Goal: Navigation & Orientation: Find specific page/section

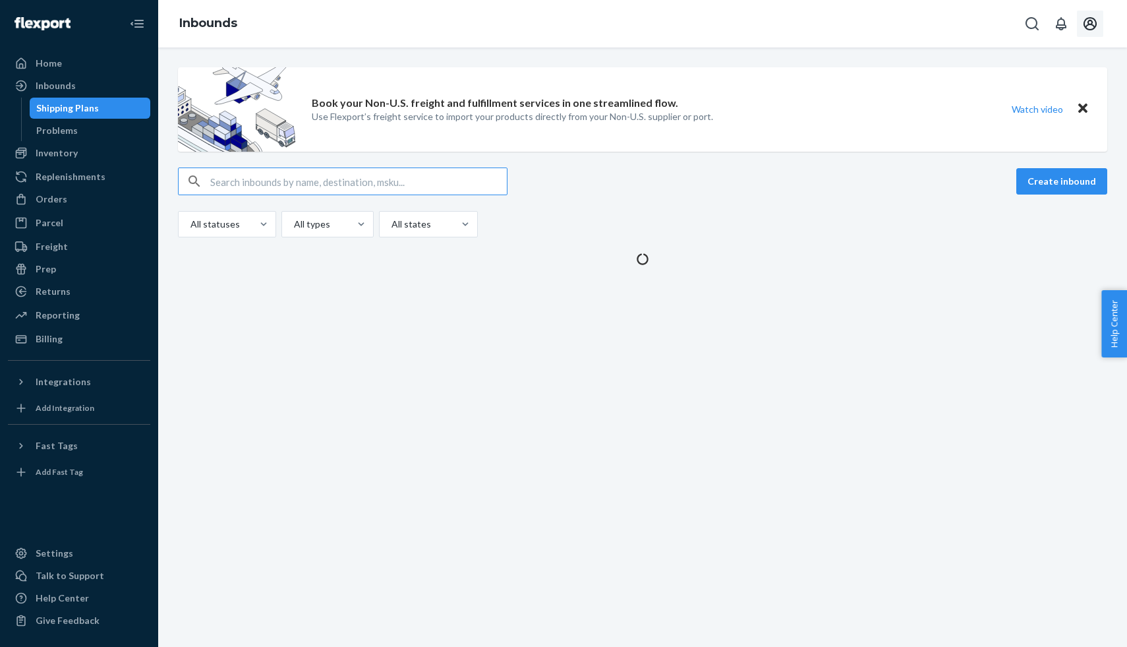
click at [1093, 28] on icon "Open account menu" at bounding box center [1090, 23] width 13 height 13
click at [1010, 92] on div "Settings" at bounding box center [1061, 104] width 102 height 24
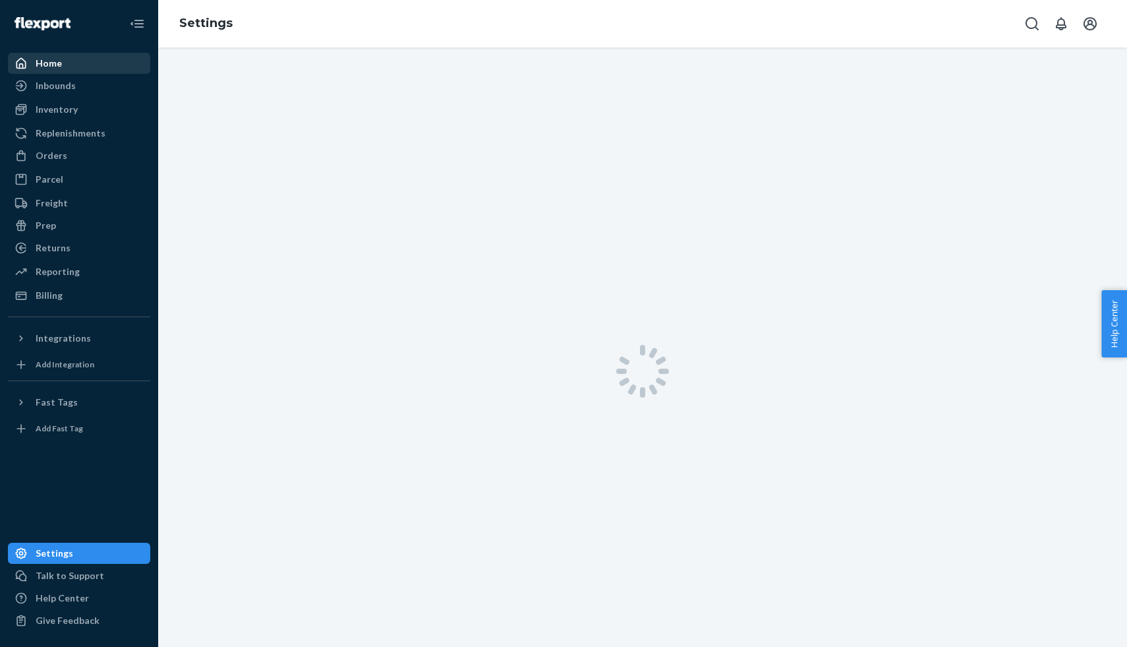
click at [78, 67] on div "Home" at bounding box center [79, 63] width 140 height 18
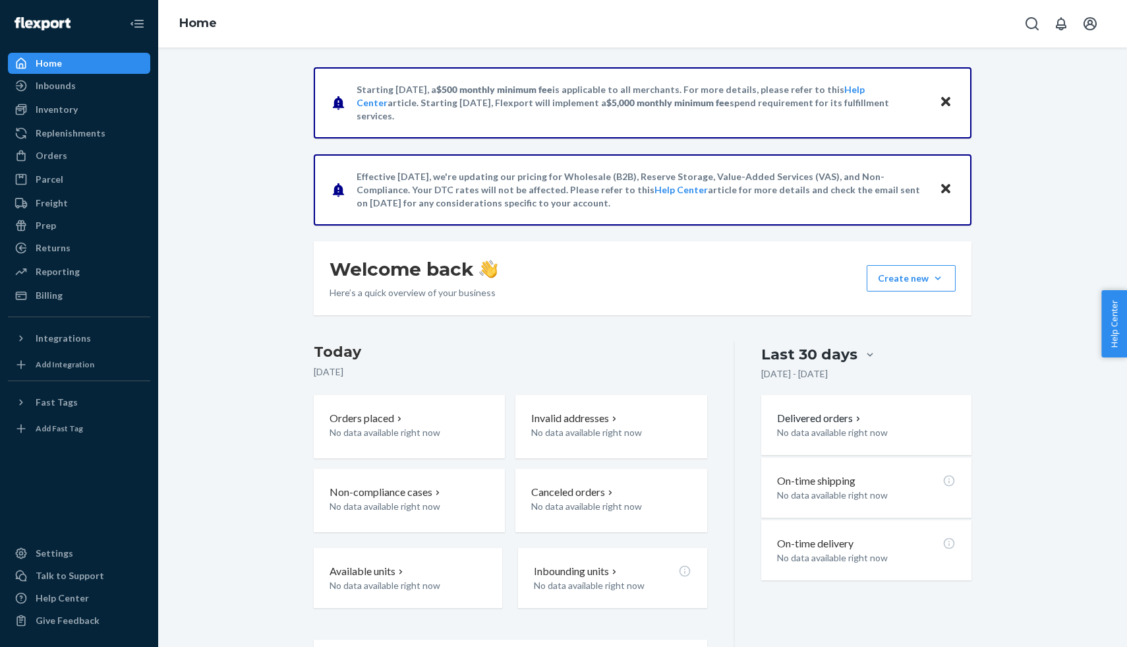
scroll to position [94, 0]
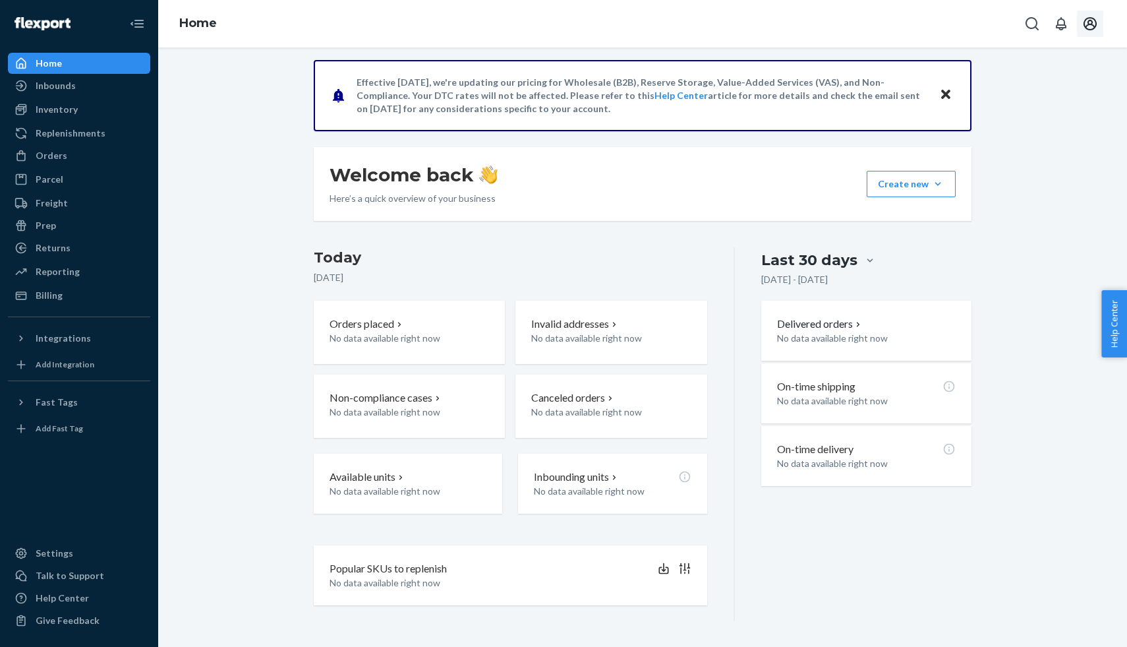
click at [1091, 22] on icon "Open account menu" at bounding box center [1090, 24] width 16 height 16
click at [1070, 243] on div "Starting [DATE], a $500 monthly minimum fee is applicable to all merchants. For…" at bounding box center [642, 297] width 949 height 648
click at [1088, 17] on icon "Open account menu" at bounding box center [1090, 24] width 16 height 16
click at [1010, 96] on div "Settings" at bounding box center [1061, 104] width 102 height 24
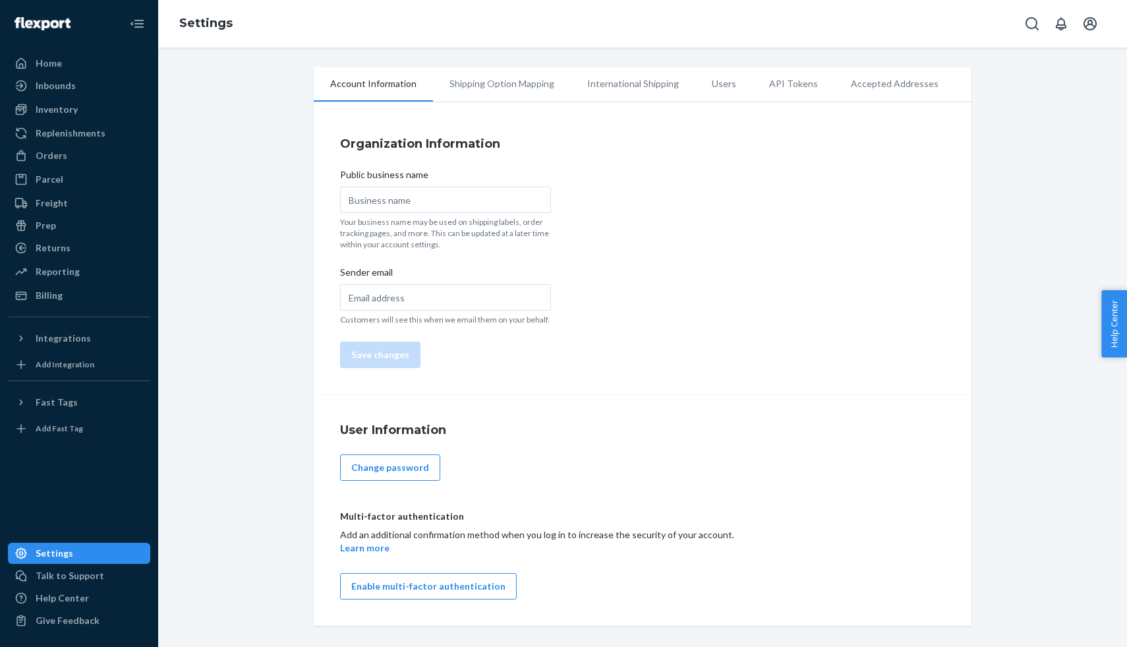
type input "Cases and Clues"
type input "[EMAIL_ADDRESS][DOMAIN_NAME]"
click at [62, 113] on div "Inventory" at bounding box center [57, 109] width 42 height 13
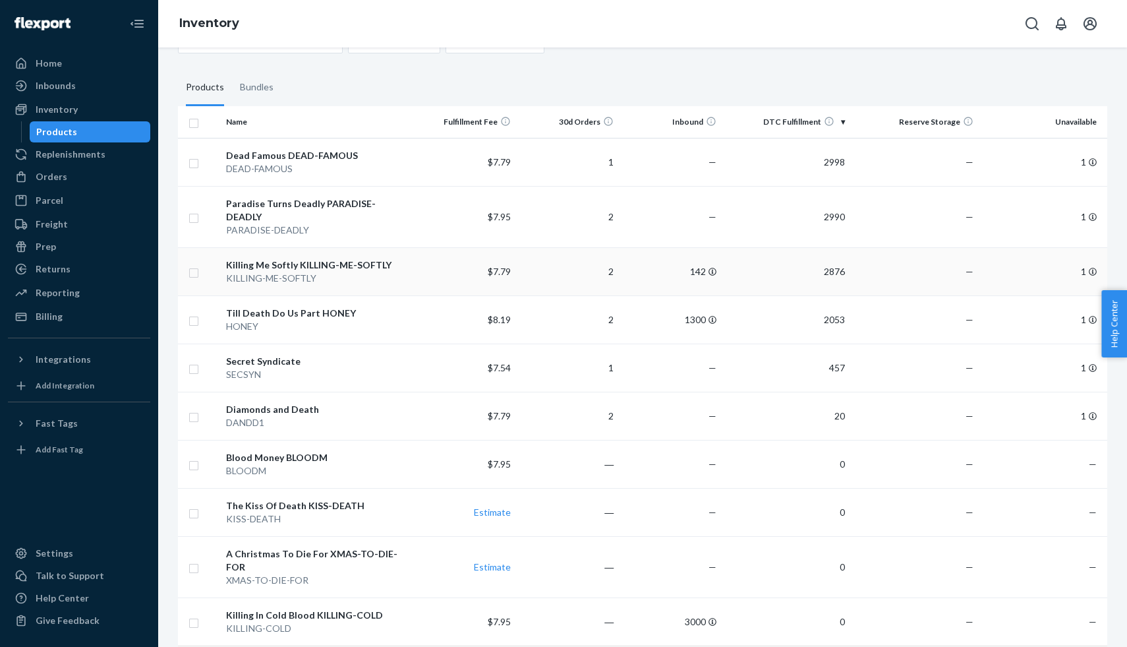
scroll to position [66, 0]
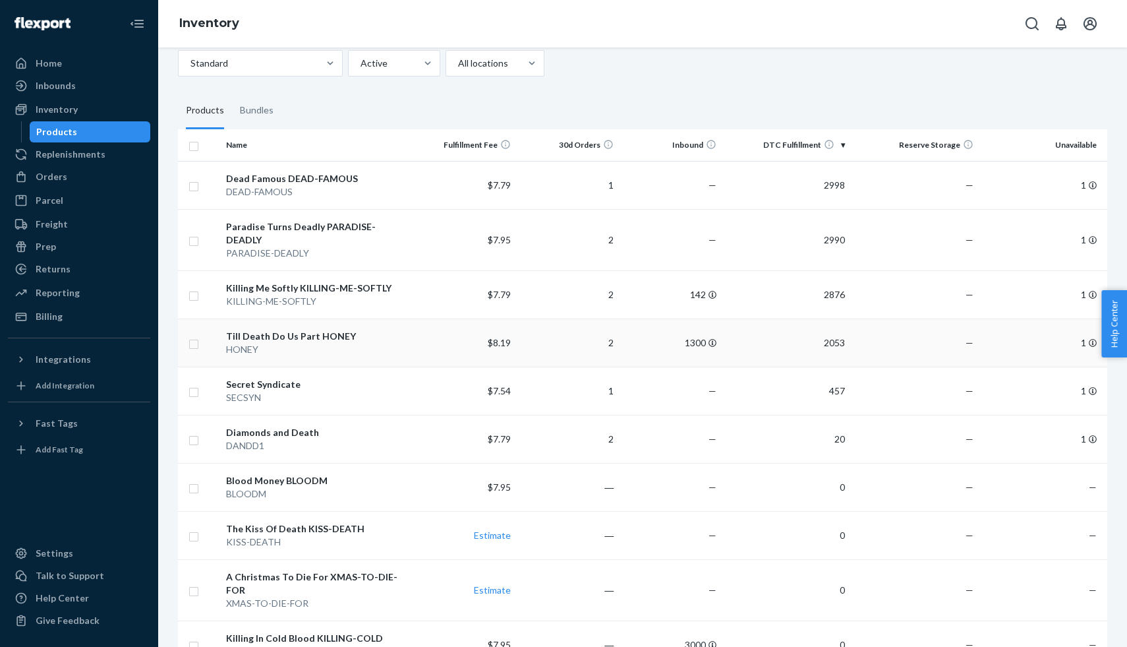
click at [307, 330] on div "Till Death Do Us Part HONEY" at bounding box center [317, 336] width 182 height 13
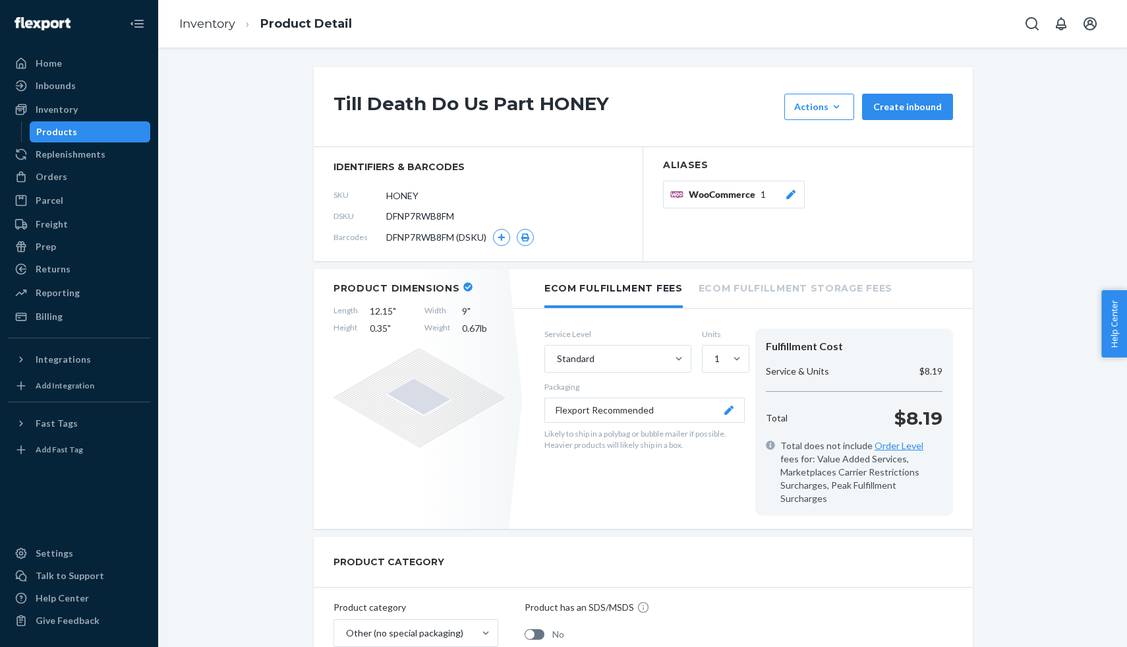
scroll to position [474, 0]
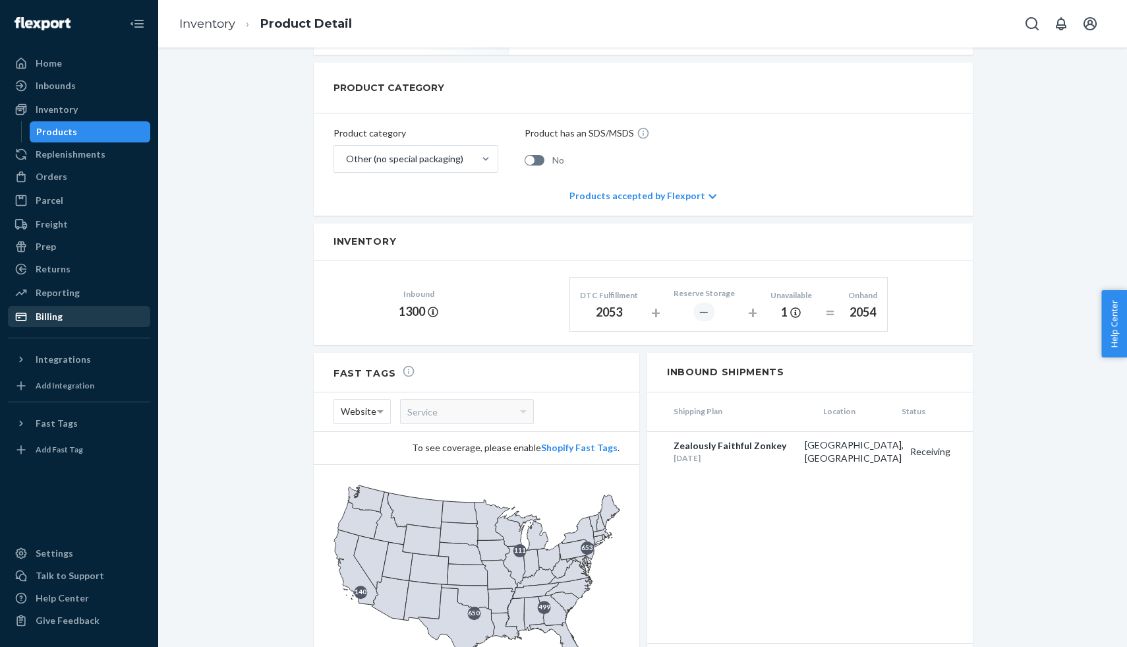
click at [83, 323] on div "Billing" at bounding box center [79, 316] width 140 height 18
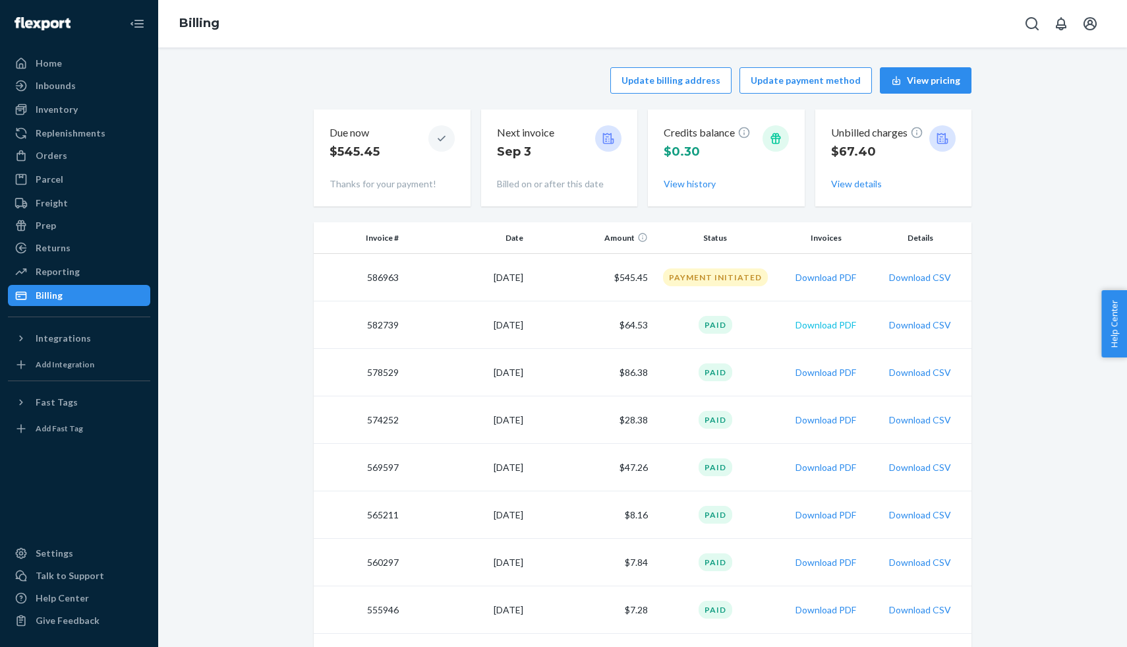
click at [823, 322] on button "Download PDF" at bounding box center [826, 324] width 61 height 13
click at [830, 274] on button "Download PDF" at bounding box center [826, 277] width 61 height 13
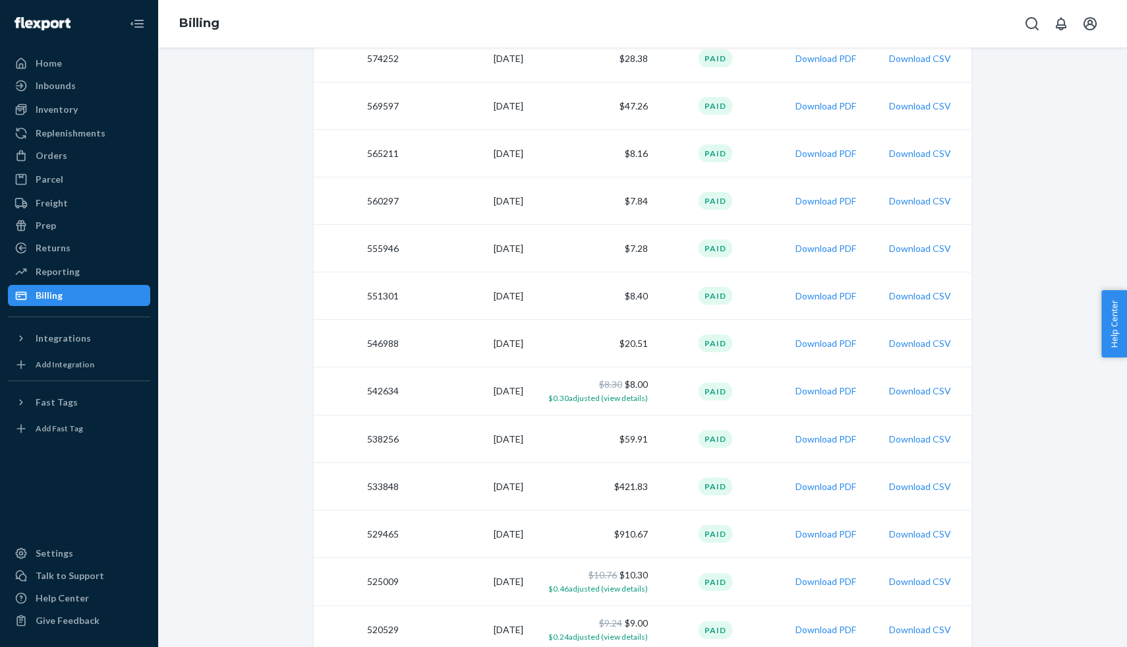
scroll to position [657, 0]
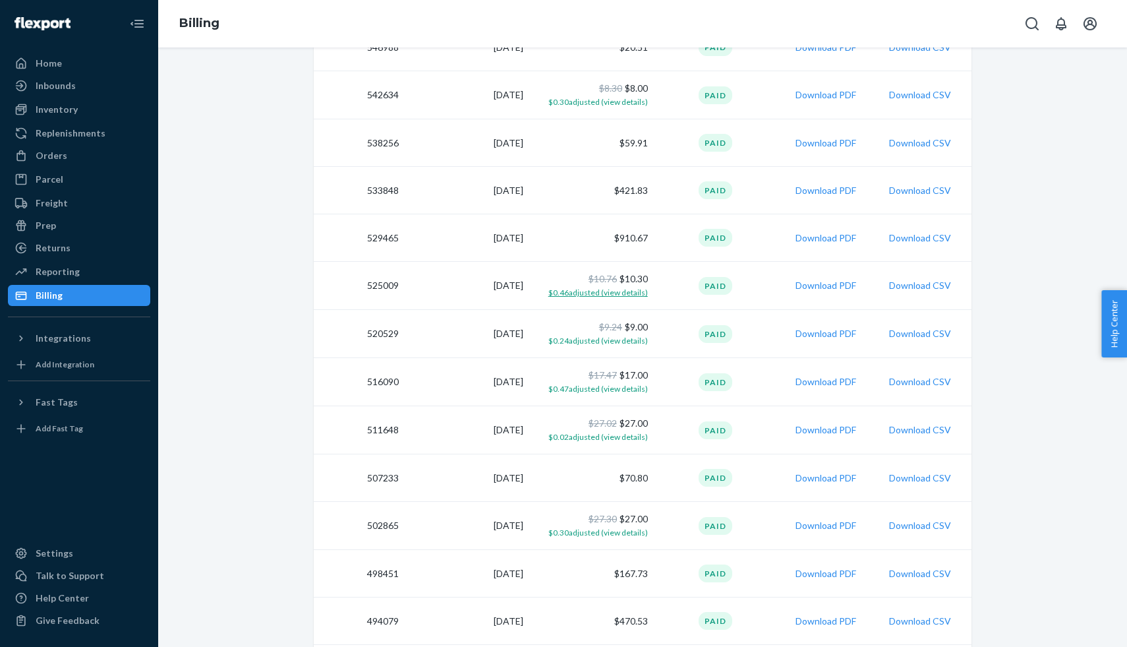
click at [604, 293] on span "$0.46 adjusted (view details)" at bounding box center [598, 292] width 100 height 10
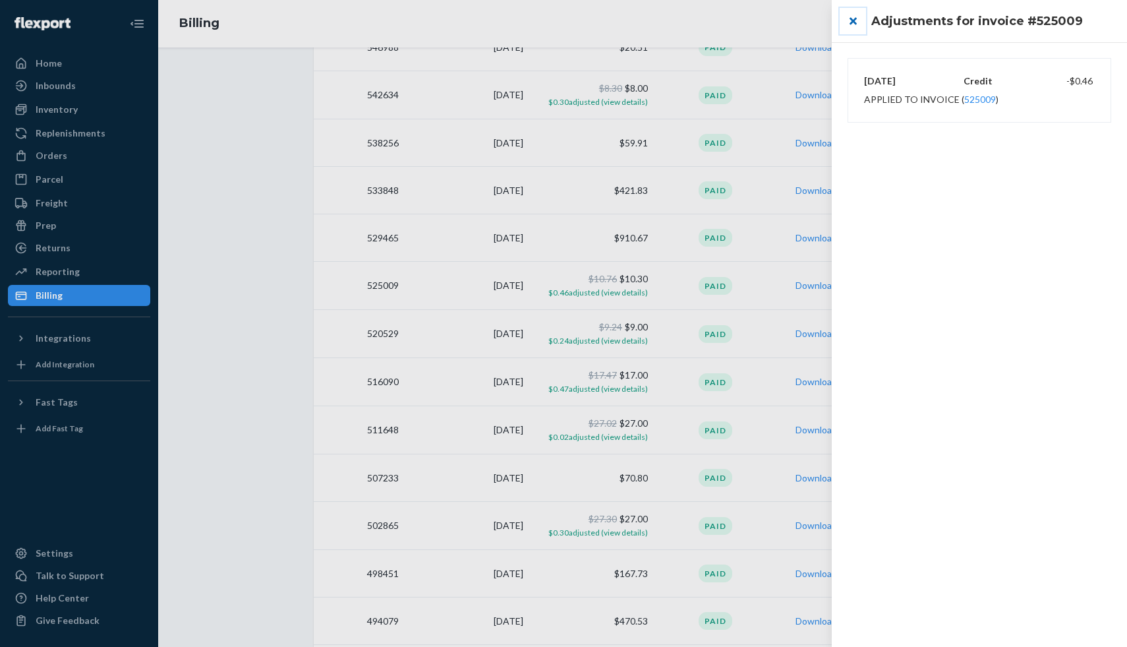
click at [857, 29] on button "close" at bounding box center [853, 21] width 26 height 26
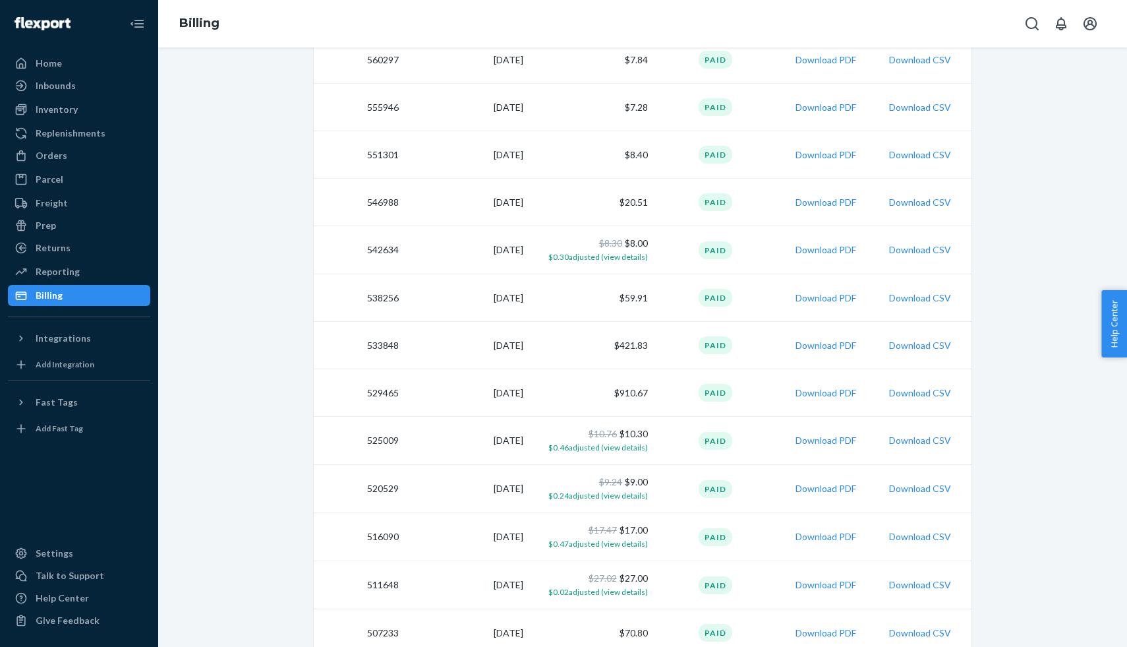
scroll to position [502, 0]
click at [824, 398] on button "Download PDF" at bounding box center [826, 393] width 61 height 13
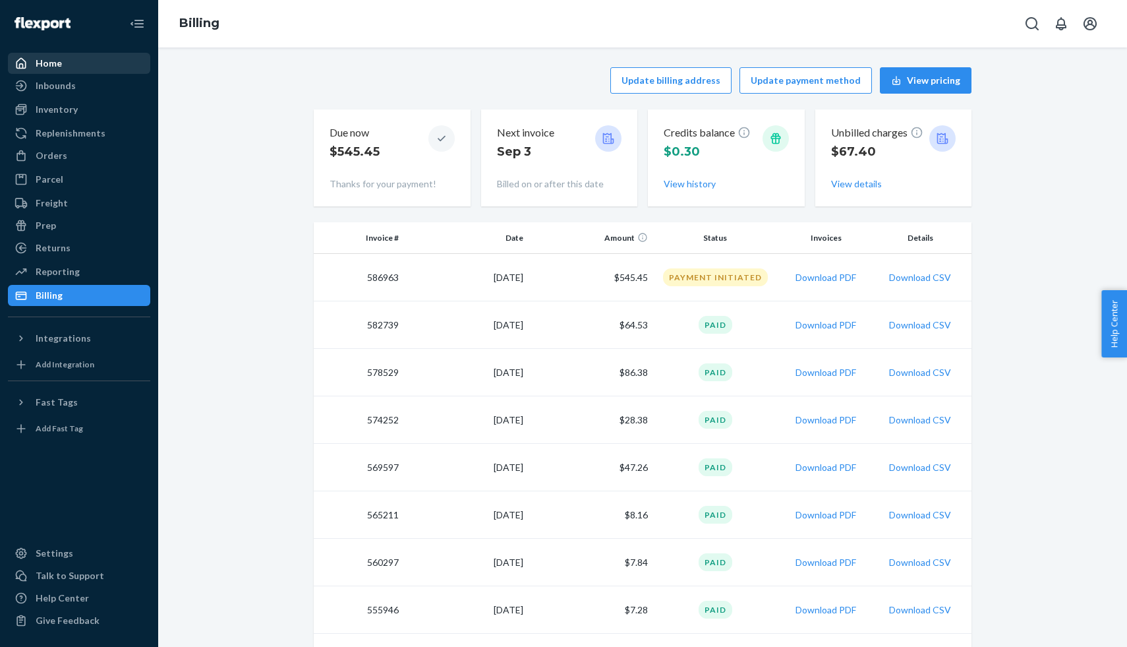
click at [103, 70] on div "Home" at bounding box center [79, 63] width 140 height 18
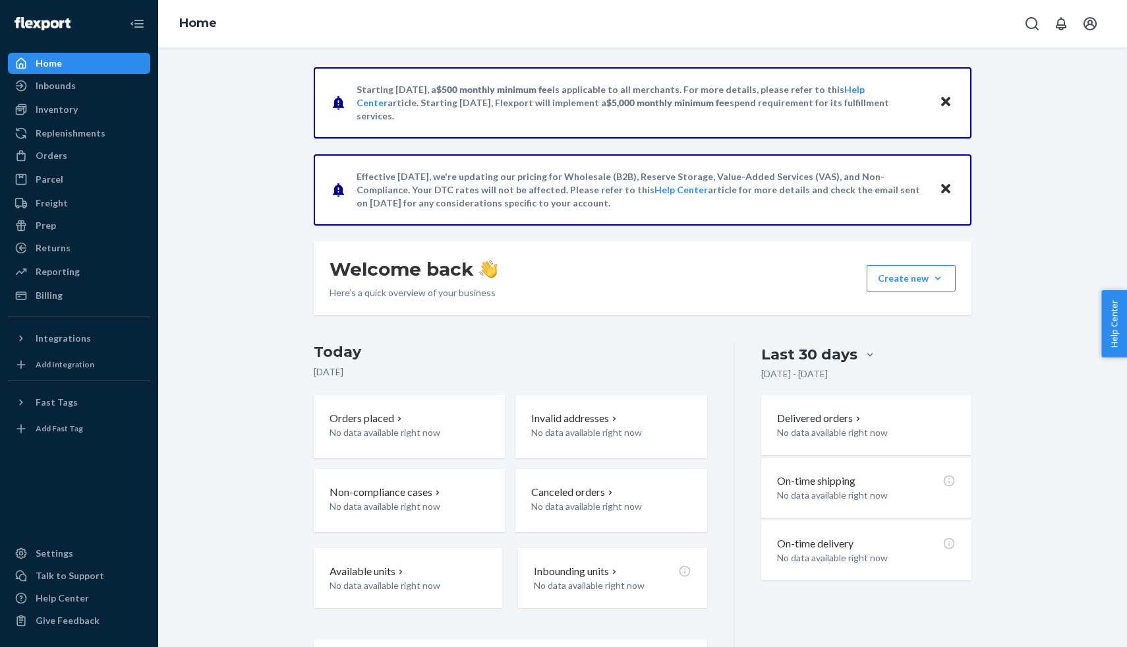
scroll to position [94, 0]
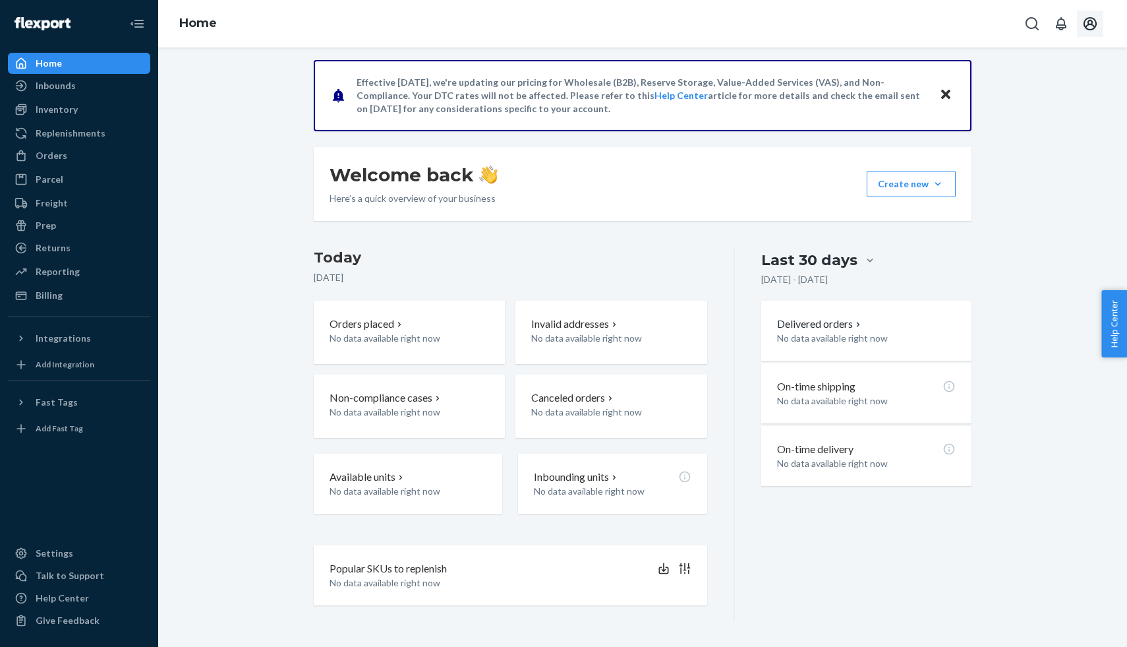
click at [1092, 30] on icon "Open account menu" at bounding box center [1090, 24] width 16 height 16
click at [1032, 93] on div "Settings" at bounding box center [1061, 104] width 102 height 24
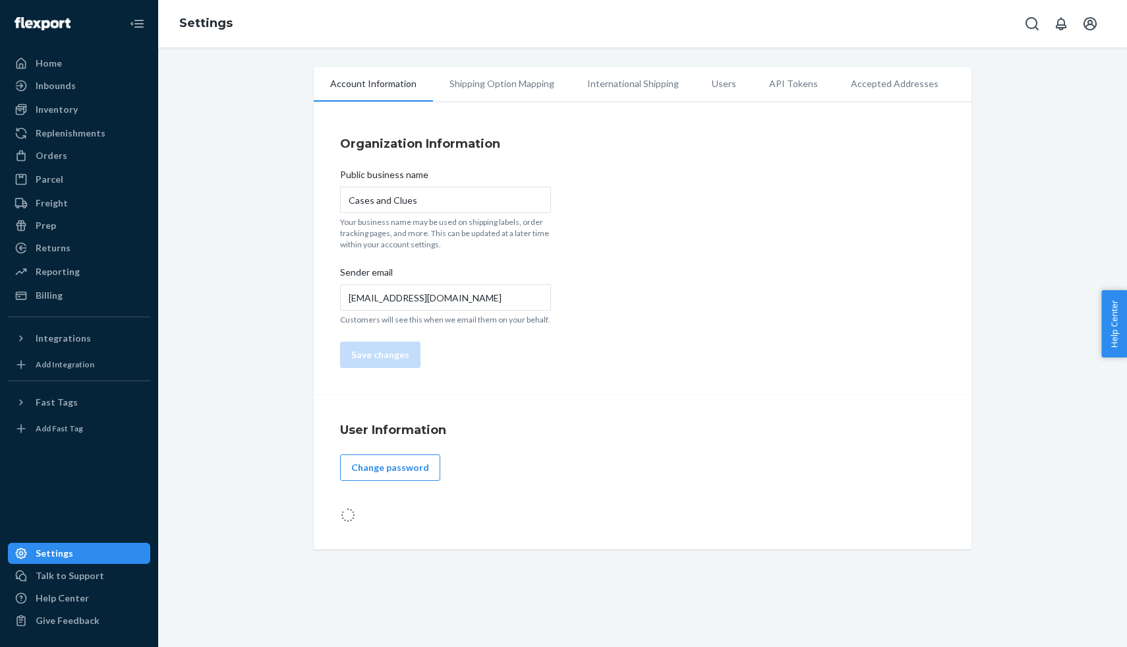
click at [496, 88] on li "Shipping Option Mapping" at bounding box center [502, 83] width 138 height 33
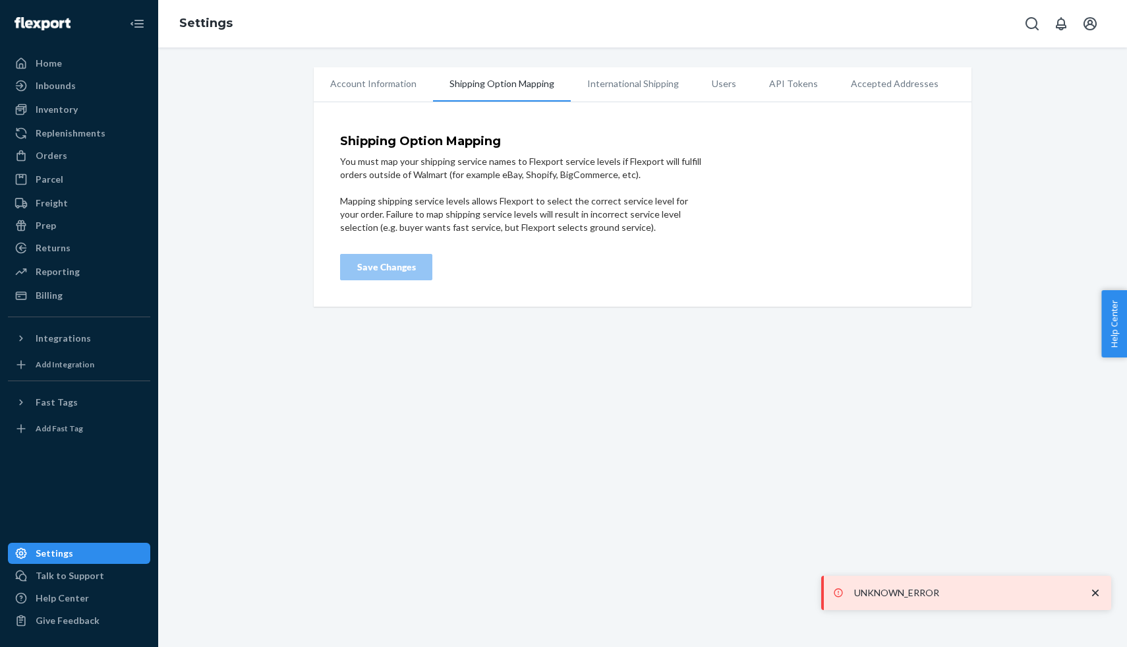
click at [618, 85] on li "International Shipping" at bounding box center [633, 83] width 125 height 33
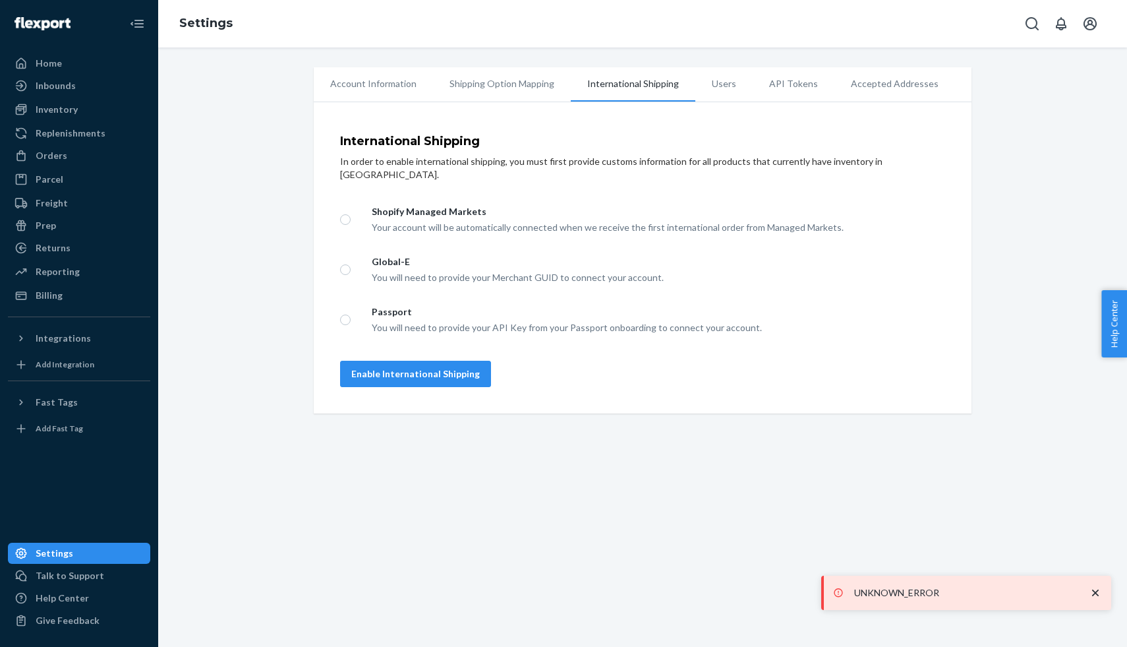
click at [710, 80] on li "Users" at bounding box center [723, 83] width 57 height 33
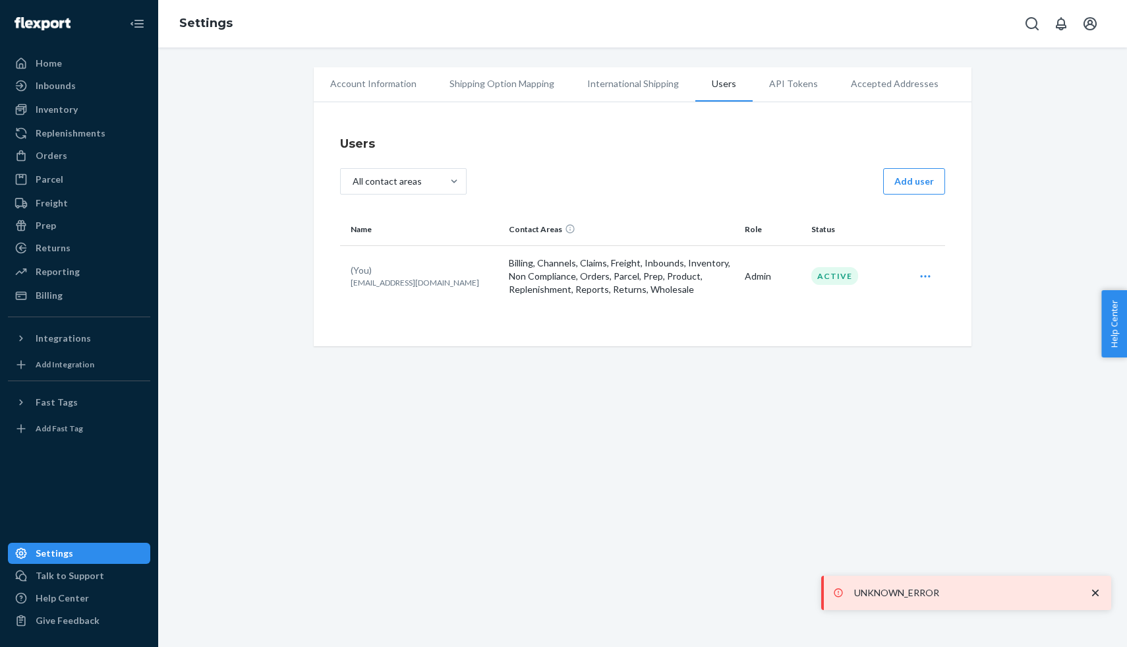
click at [808, 81] on li "API Tokens" at bounding box center [794, 83] width 82 height 33
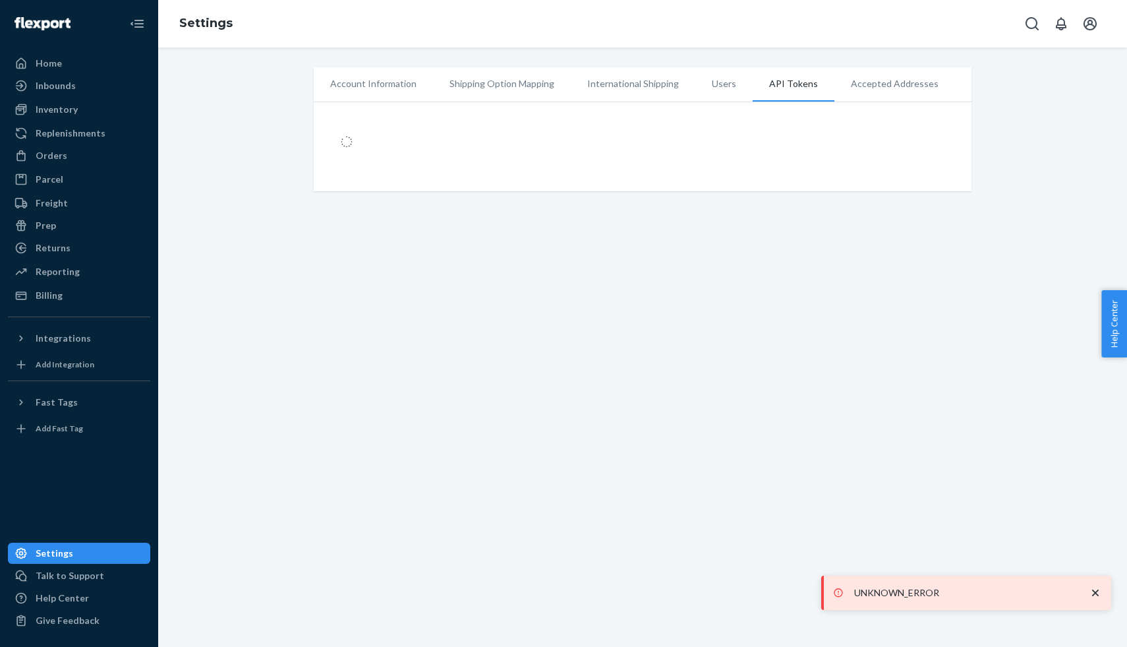
click at [910, 74] on li "Accepted Addresses" at bounding box center [895, 83] width 121 height 33
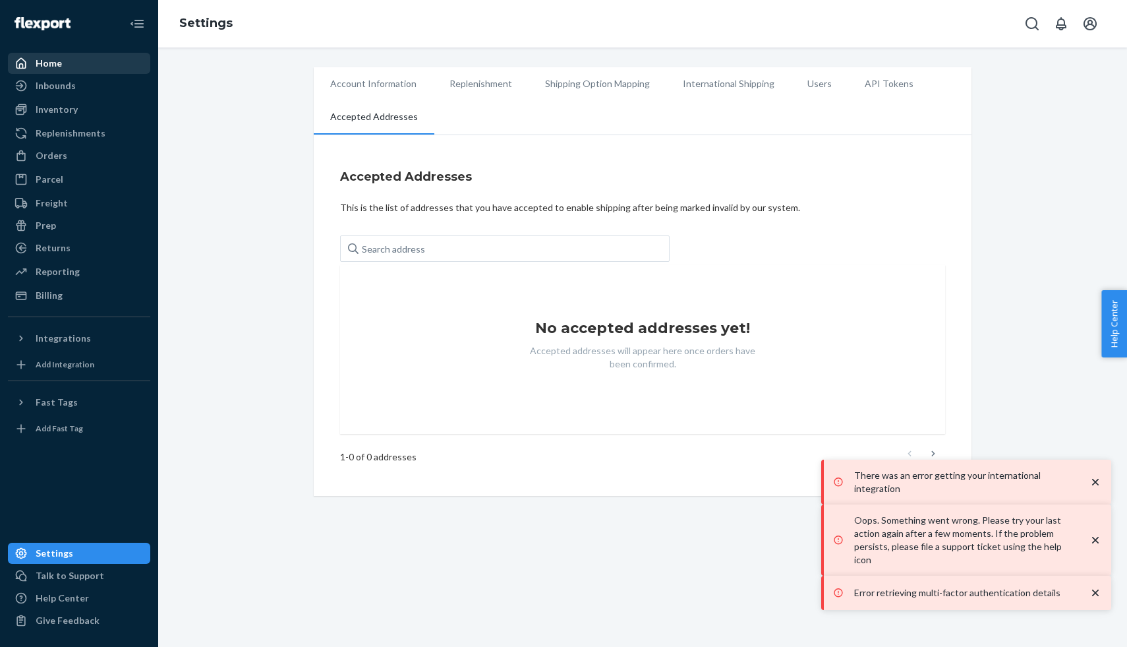
click at [62, 62] on div "Home" at bounding box center [79, 63] width 140 height 18
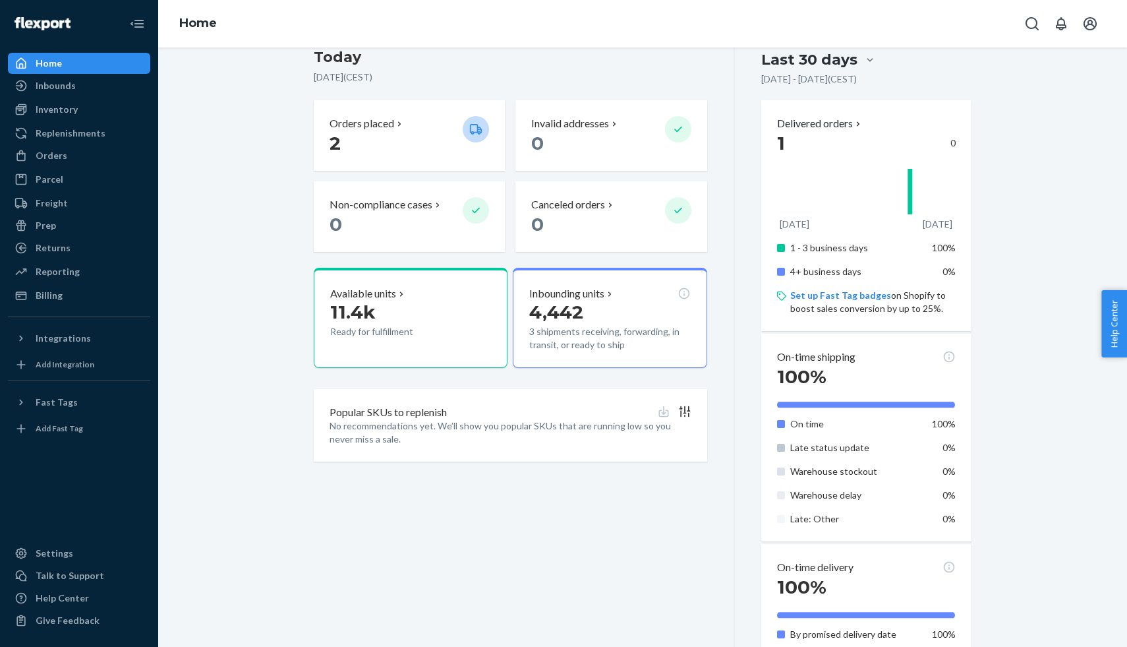
scroll to position [332, 0]
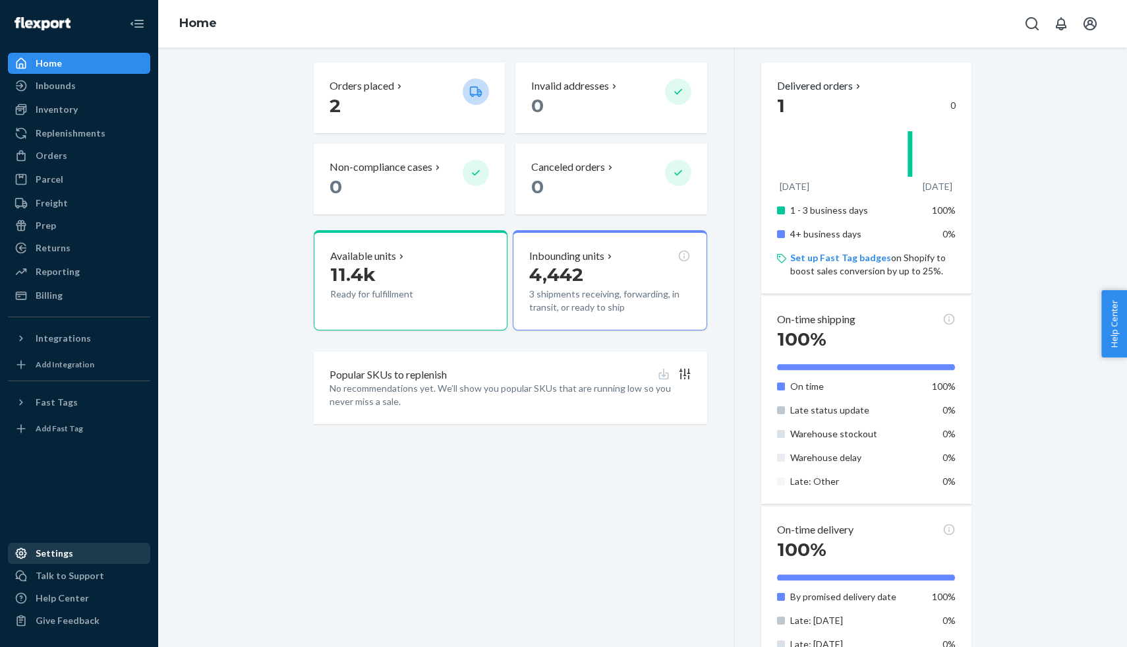
click at [88, 558] on div "Settings" at bounding box center [79, 553] width 140 height 18
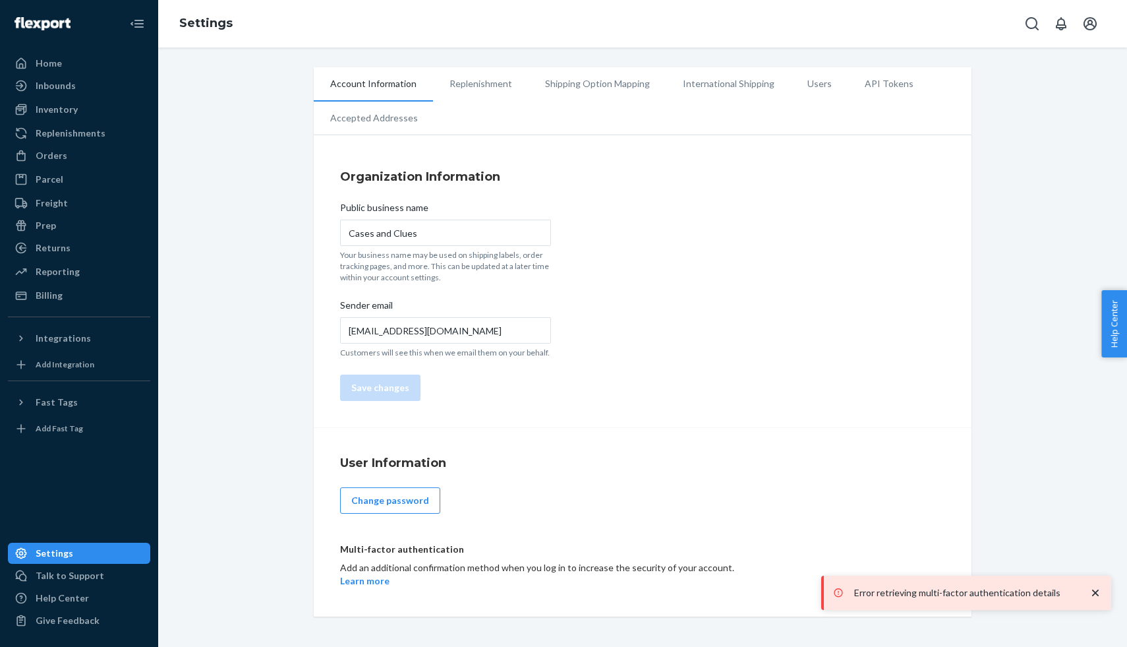
click at [394, 117] on li "Accepted Addresses" at bounding box center [374, 118] width 121 height 33
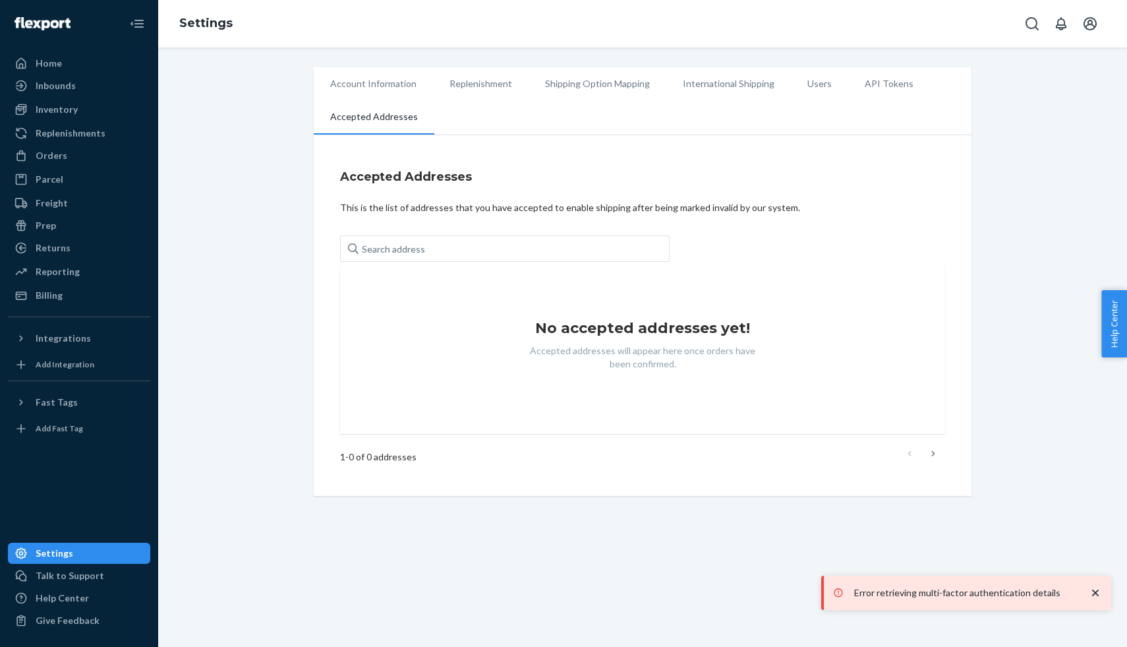
click at [396, 88] on li "Account Information" at bounding box center [373, 83] width 119 height 33
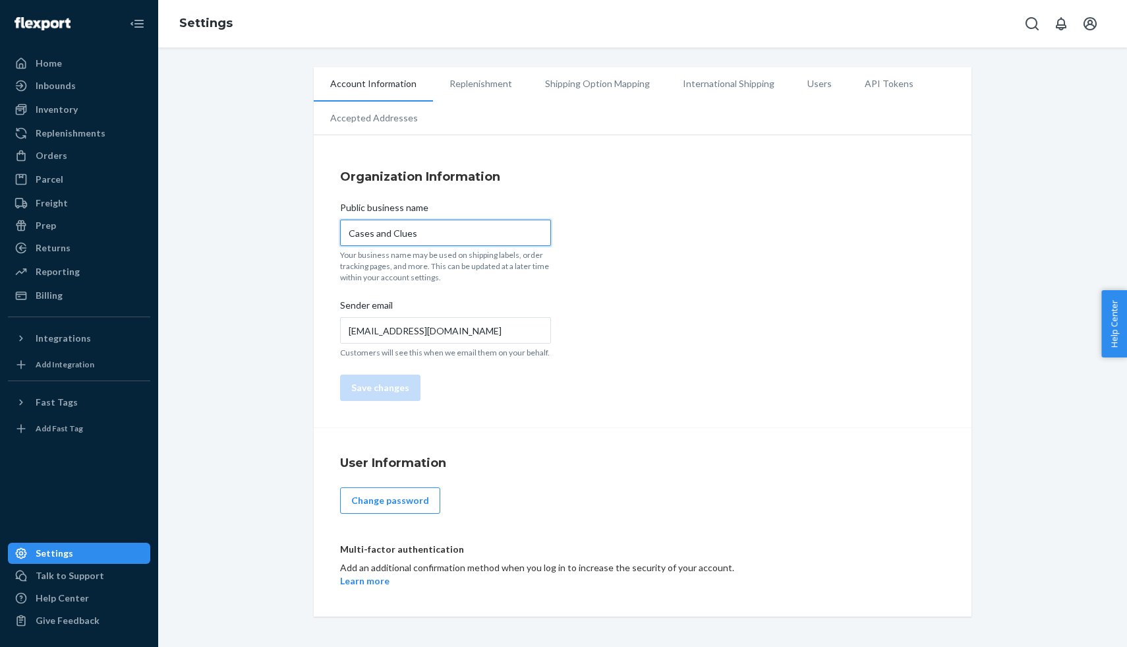
click at [465, 227] on input "Cases and Clues" at bounding box center [445, 233] width 211 height 26
click at [1079, 25] on button "Open account menu" at bounding box center [1090, 24] width 26 height 26
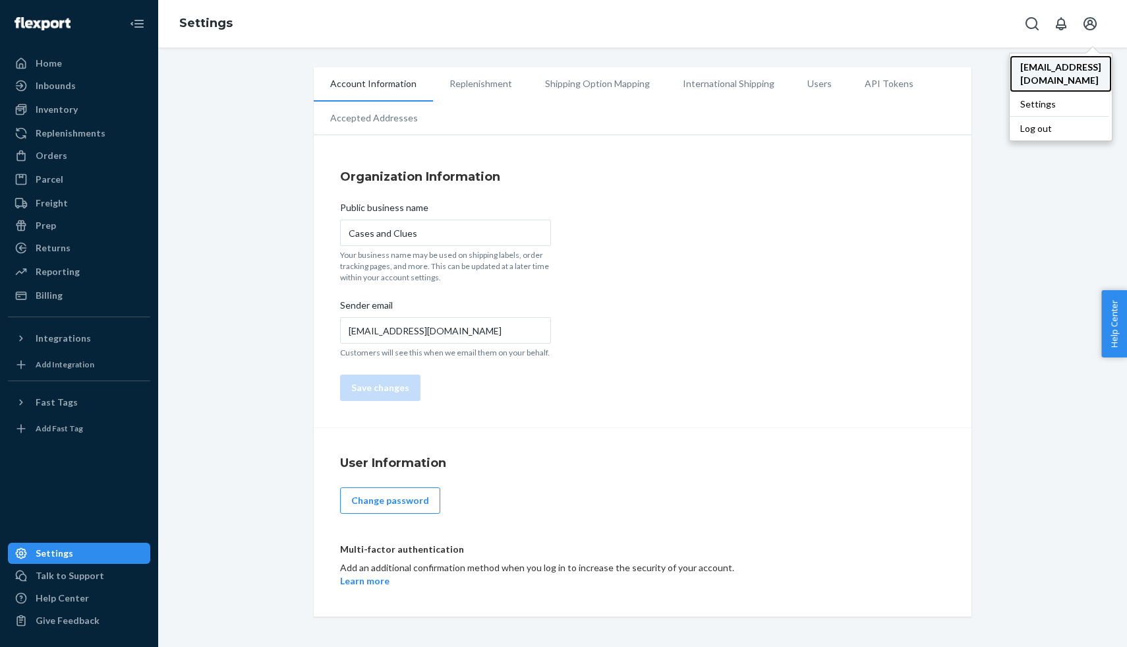
click at [1034, 67] on span "[EMAIL_ADDRESS][DOMAIN_NAME]" at bounding box center [1060, 74] width 81 height 26
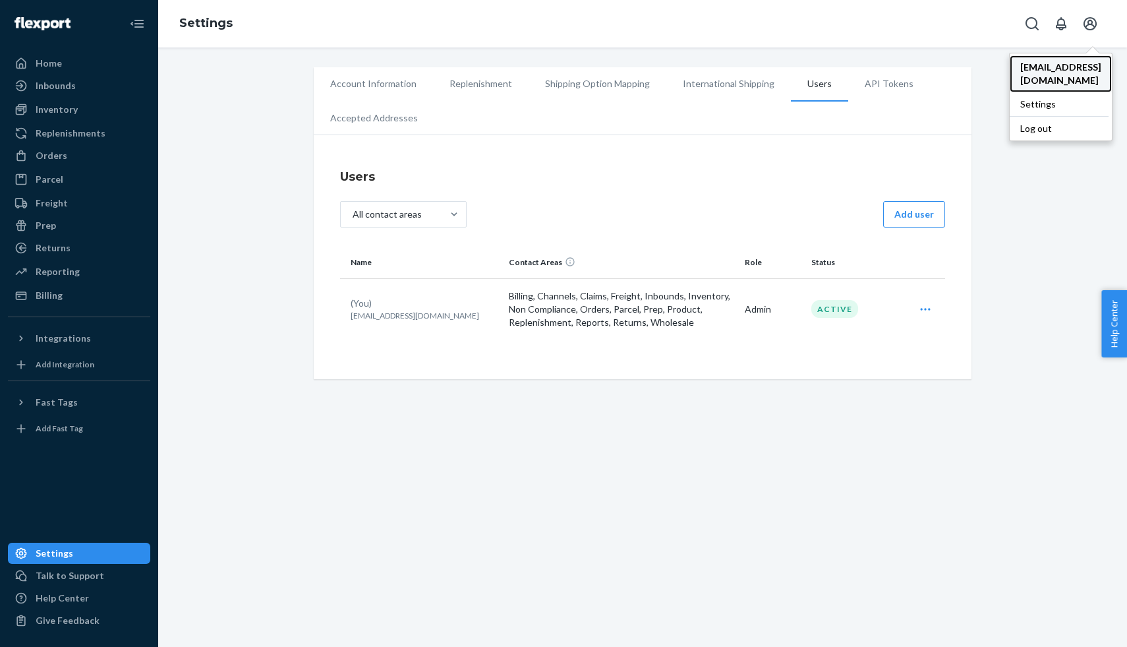
click at [1034, 67] on span "[EMAIL_ADDRESS][DOMAIN_NAME]" at bounding box center [1060, 74] width 81 height 26
click at [440, 314] on p "[EMAIL_ADDRESS][DOMAIN_NAME]" at bounding box center [425, 315] width 148 height 11
click at [931, 311] on icon "Open user actions" at bounding box center [925, 309] width 13 height 13
click at [888, 343] on span "Edit" at bounding box center [865, 341] width 82 height 9
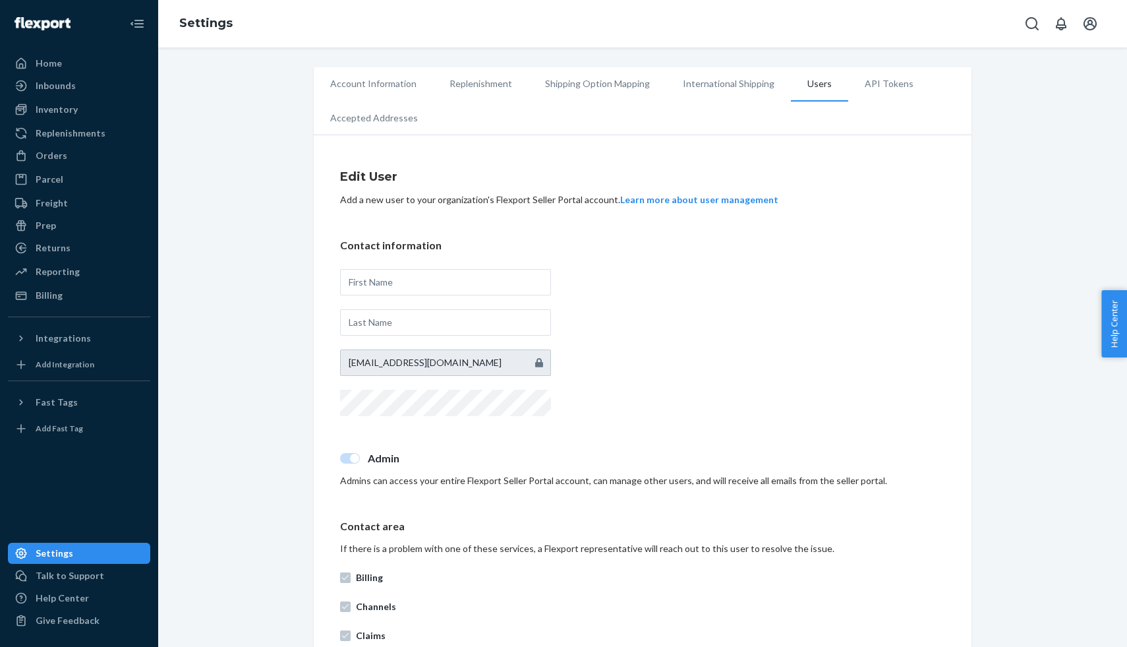
click at [674, 201] on button "Learn more about user management" at bounding box center [699, 199] width 158 height 13
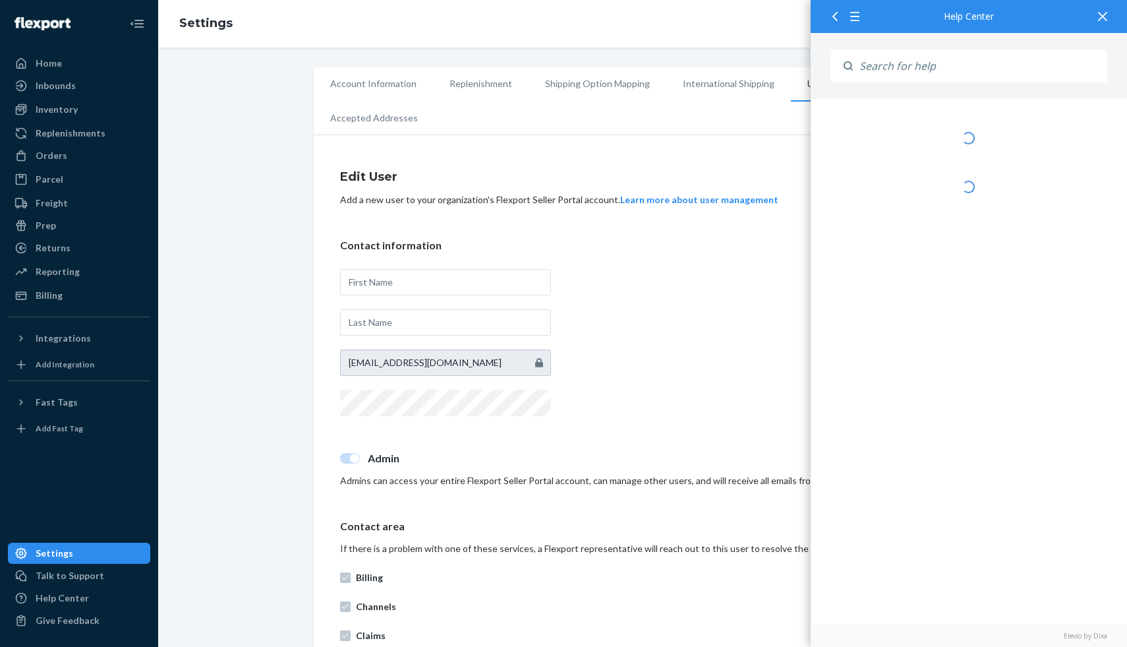
click at [1106, 13] on icon at bounding box center [1102, 16] width 9 height 9
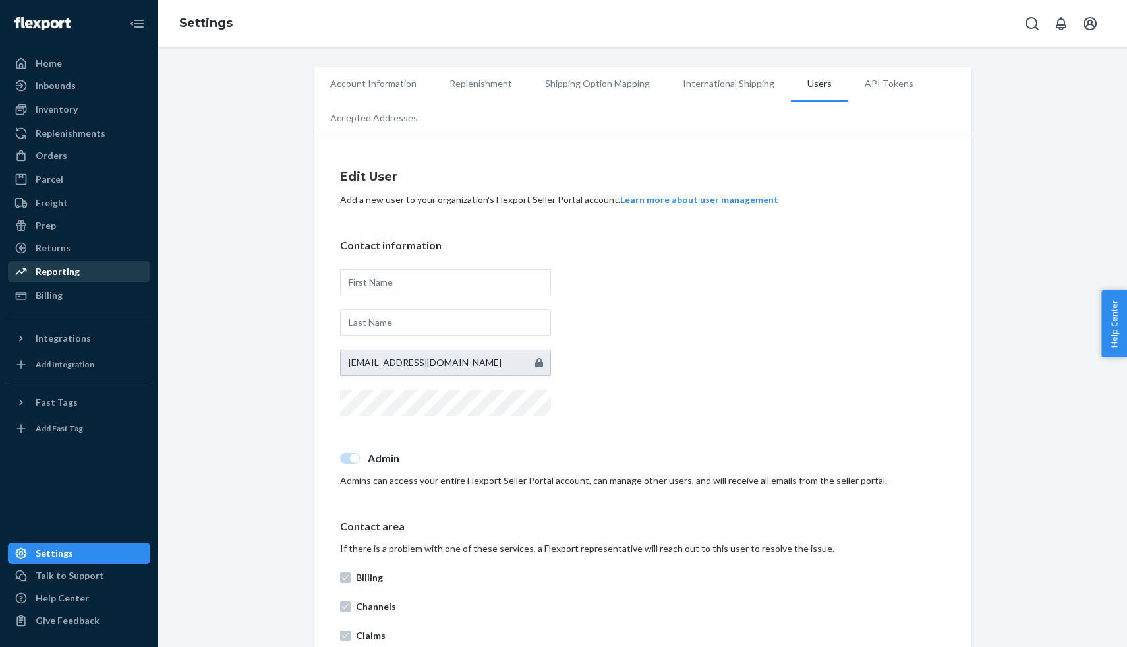
click at [67, 266] on div "Reporting" at bounding box center [58, 271] width 44 height 13
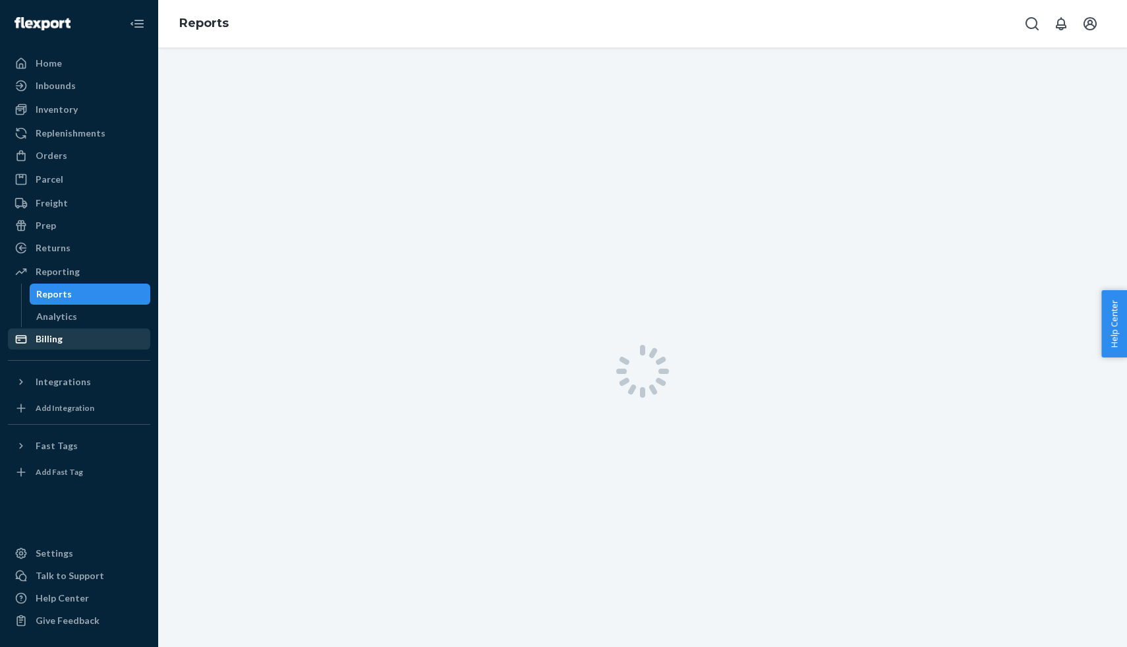
click at [73, 336] on div "Billing" at bounding box center [79, 339] width 140 height 18
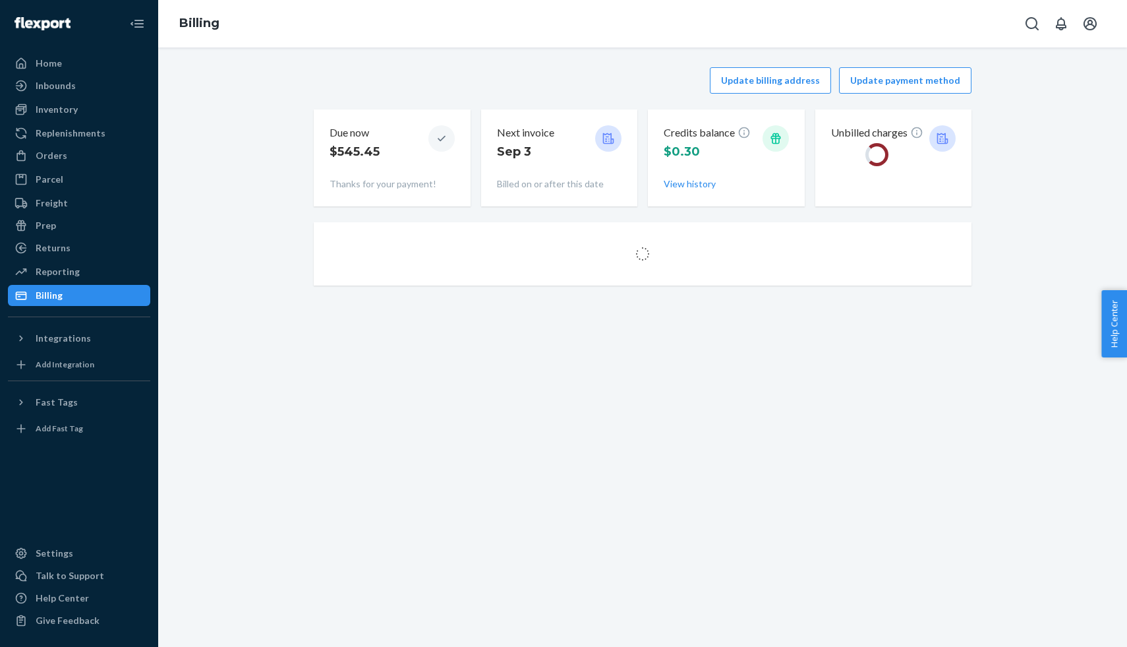
click at [49, 286] on div "Billing" at bounding box center [79, 295] width 140 height 18
click at [52, 272] on div "Reporting" at bounding box center [58, 271] width 44 height 13
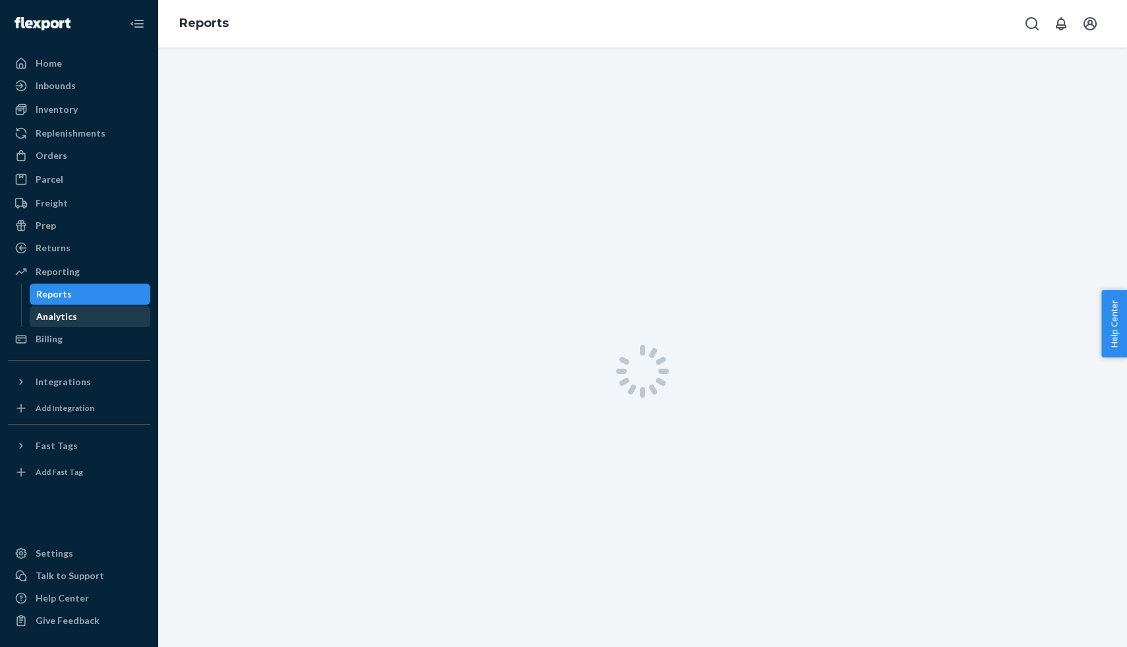
click at [78, 316] on div "Analytics" at bounding box center [90, 316] width 119 height 18
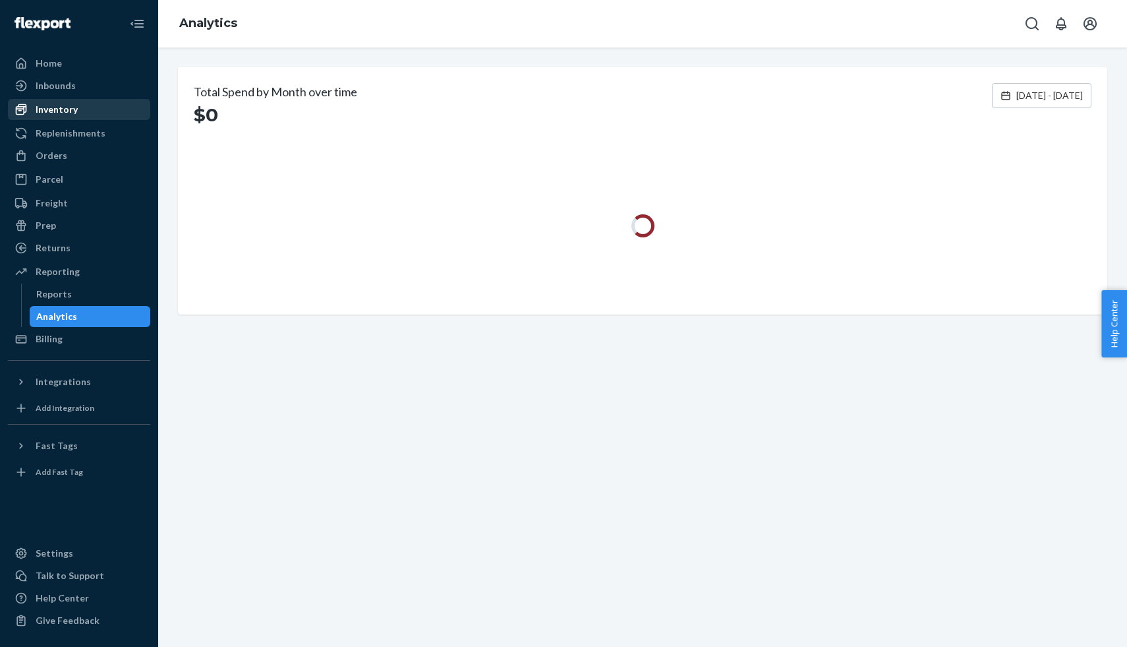
click at [94, 107] on div "Inventory" at bounding box center [79, 109] width 140 height 18
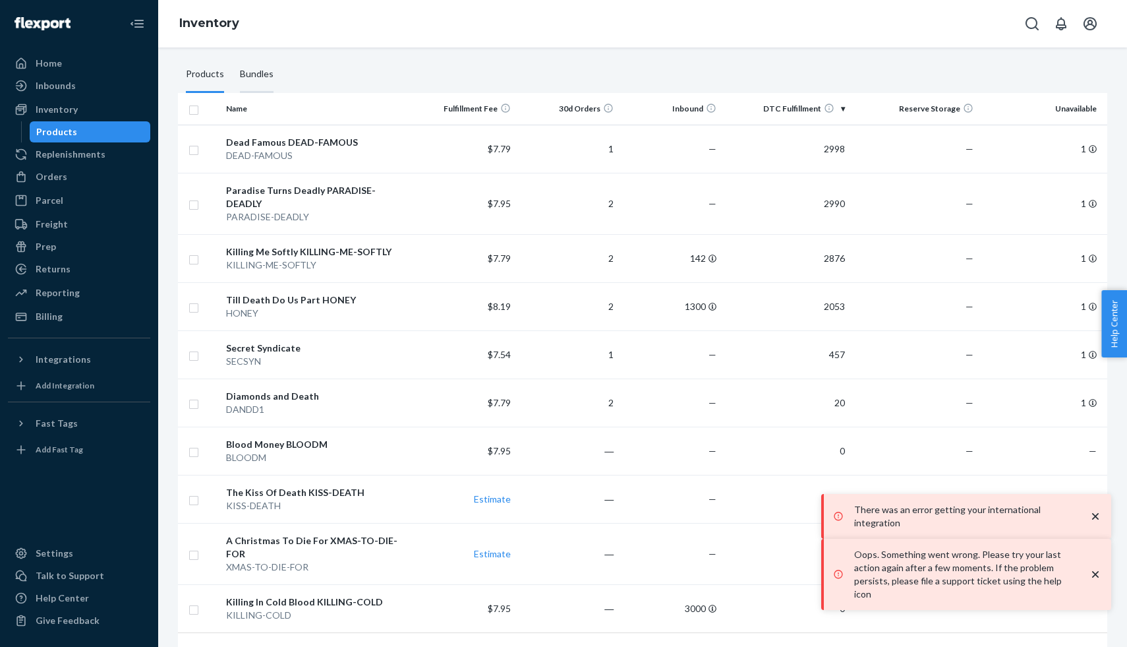
scroll to position [133, 0]
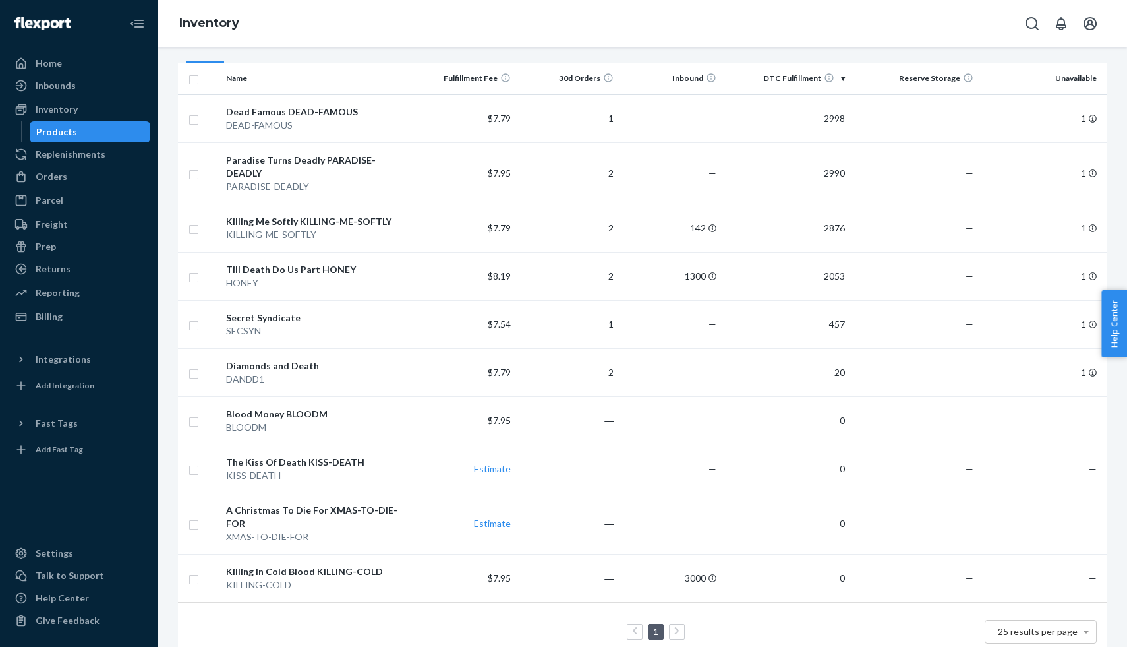
drag, startPoint x: 82, startPoint y: 71, endPoint x: 191, endPoint y: 2, distance: 128.0
click at [90, 312] on div "Billing" at bounding box center [79, 316] width 140 height 18
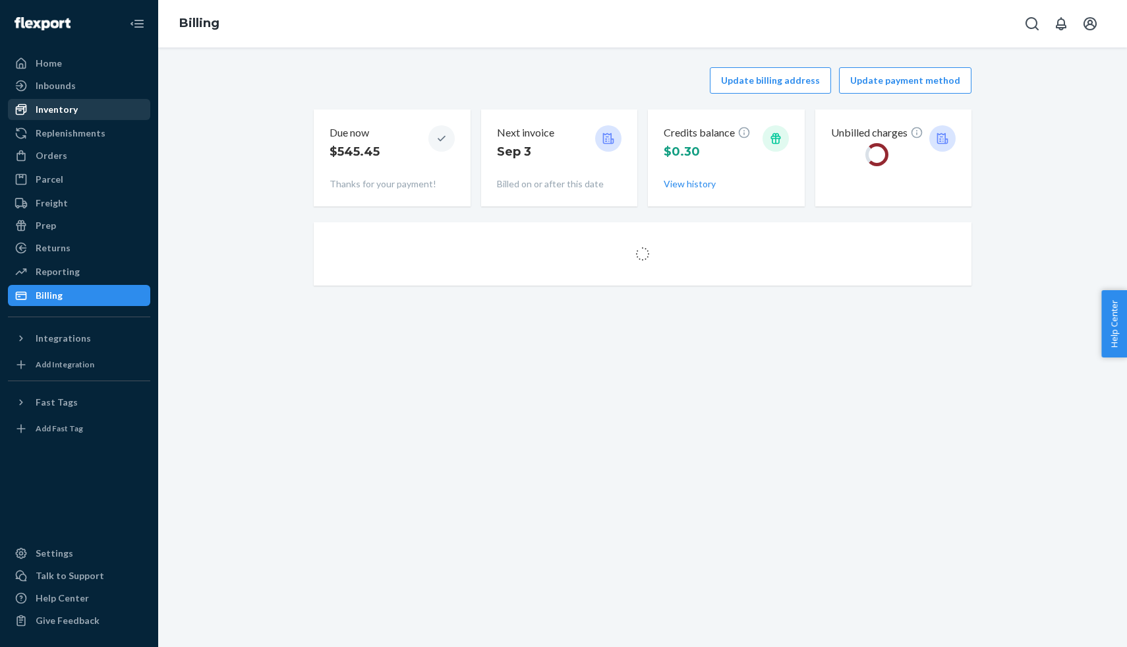
click at [82, 111] on div "Inventory" at bounding box center [79, 109] width 140 height 18
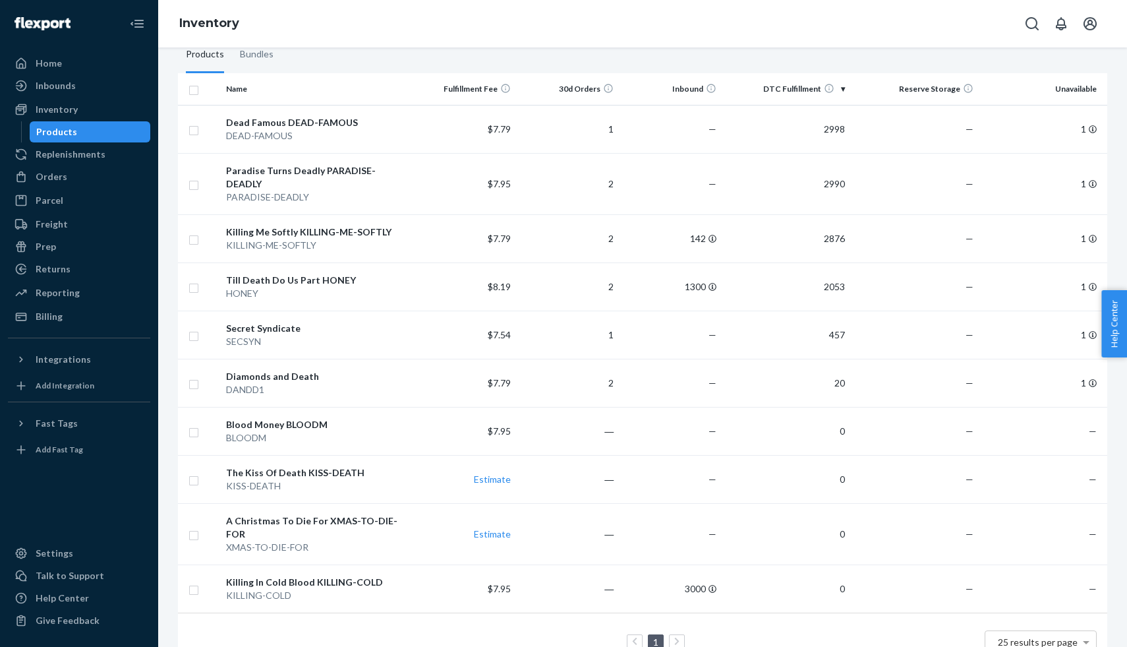
scroll to position [133, 0]
